Goal: Transaction & Acquisition: Subscribe to service/newsletter

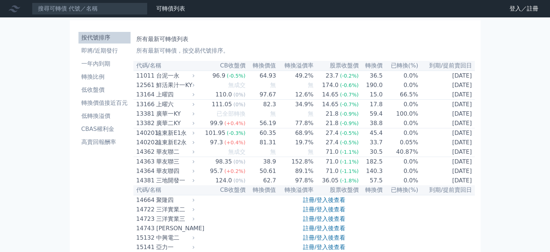
click at [513, 11] on link "登入／註冊" at bounding box center [524, 9] width 41 height 12
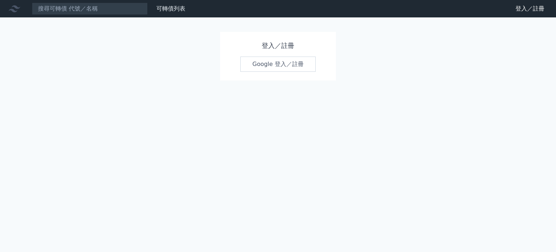
click at [297, 68] on link "Google 登入／註冊" at bounding box center [277, 63] width 75 height 15
click at [534, 103] on div "可轉債列表 財務數據 可轉債列表 財務數據 登入／註冊 登入／註冊 登入／註冊 Google 登入／註冊" at bounding box center [278, 126] width 556 height 252
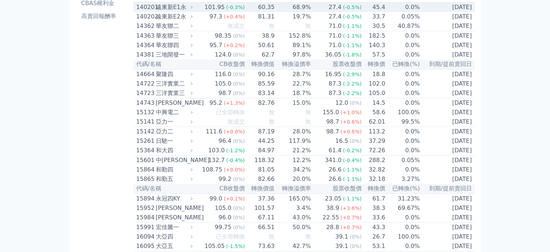
scroll to position [145, 0]
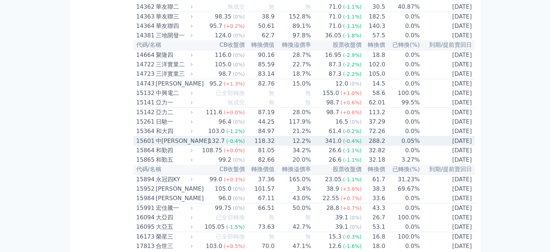
click at [188, 145] on div "中[PERSON_NAME]" at bounding box center [173, 140] width 35 height 9
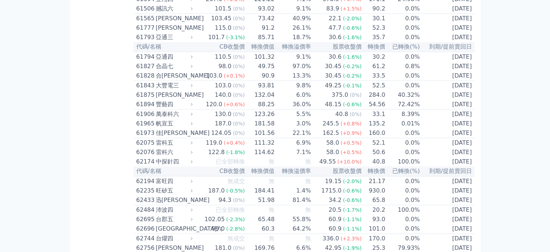
scroll to position [2897, 0]
